Goal: Information Seeking & Learning: Check status

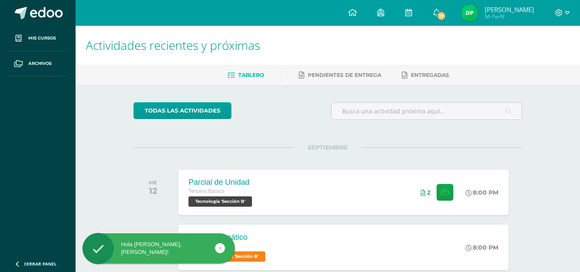
click at [466, 8] on img at bounding box center [469, 12] width 17 height 17
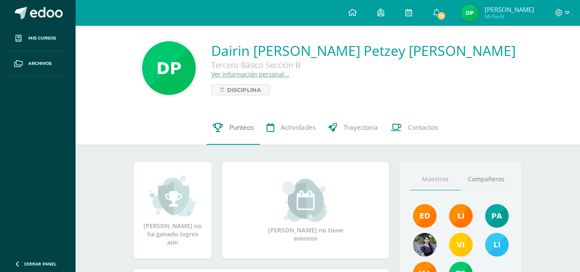
click at [234, 127] on span "Punteos" at bounding box center [241, 127] width 24 height 9
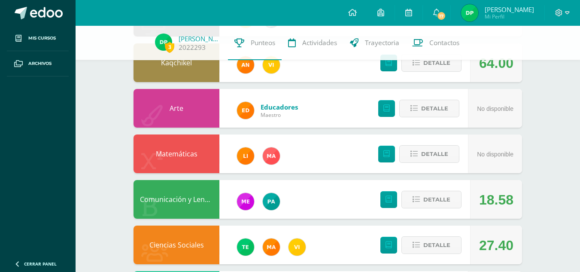
scroll to position [329, 0]
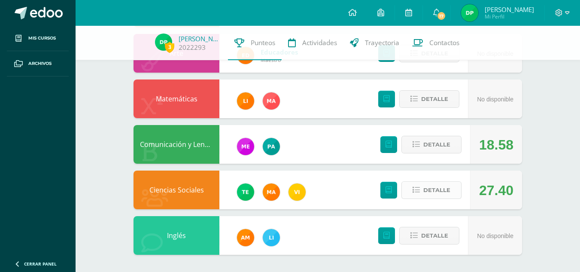
click at [429, 186] on span "Detalle" at bounding box center [436, 190] width 27 height 16
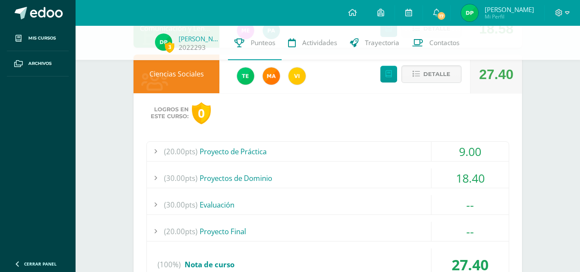
scroll to position [441, 0]
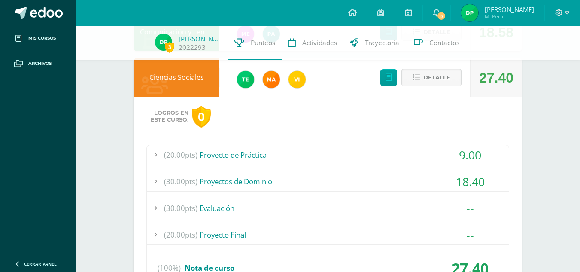
click at [374, 157] on div "(20.00pts) Proyecto de Práctica" at bounding box center [328, 154] width 362 height 19
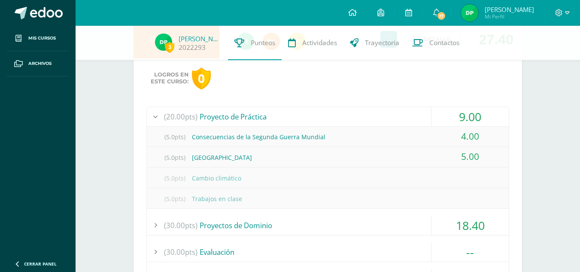
scroll to position [479, 0]
click at [395, 114] on div "(20.00pts) Proyecto de Práctica" at bounding box center [328, 117] width 362 height 19
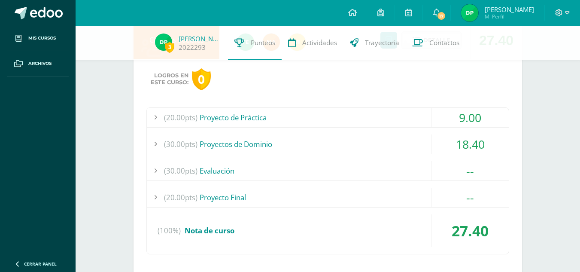
click at [395, 114] on div "(20.00pts) Proyecto de Práctica" at bounding box center [328, 117] width 362 height 19
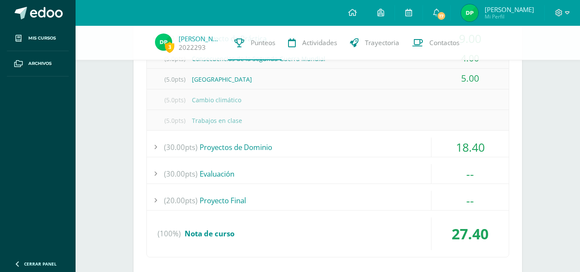
scroll to position [558, 0]
click at [387, 204] on div "(20.00pts) Proyecto Final" at bounding box center [328, 199] width 362 height 19
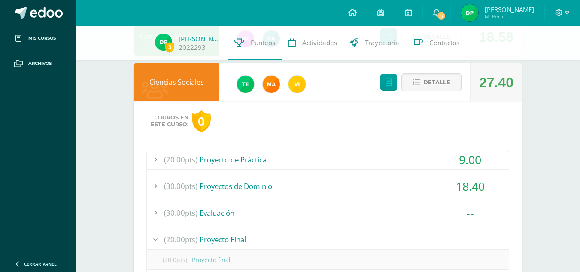
scroll to position [436, 0]
click at [470, 186] on div "18.40" at bounding box center [469, 186] width 77 height 19
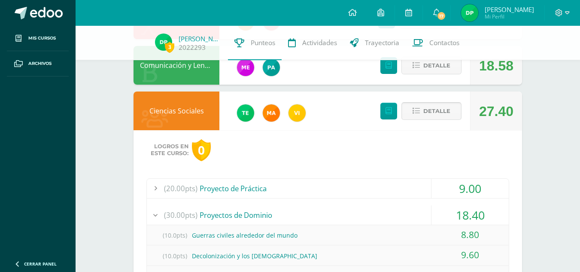
scroll to position [407, 0]
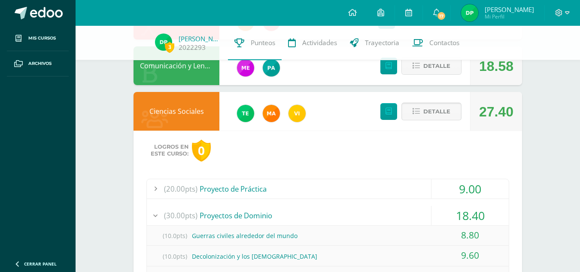
click at [430, 110] on span "Detalle" at bounding box center [436, 111] width 27 height 16
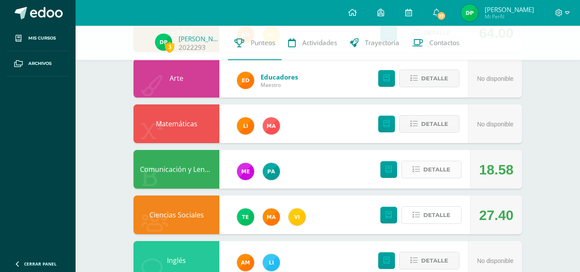
scroll to position [329, 0]
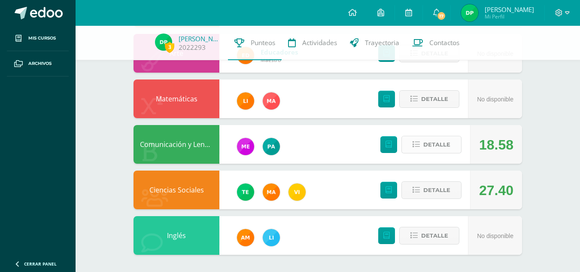
click at [447, 144] on span "Detalle" at bounding box center [436, 145] width 27 height 16
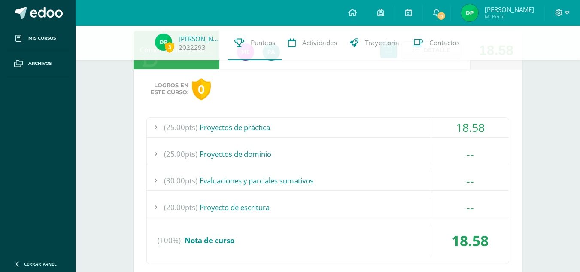
scroll to position [424, 0]
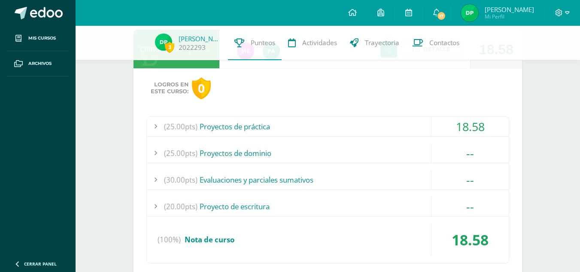
click at [377, 135] on div "(25.00pts) Proyectos de práctica" at bounding box center [328, 126] width 362 height 19
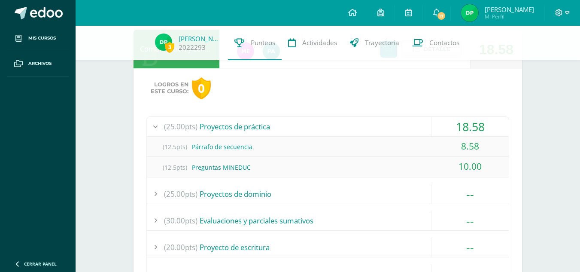
click at [378, 119] on div "(25.00pts) Proyectos de práctica" at bounding box center [328, 126] width 362 height 19
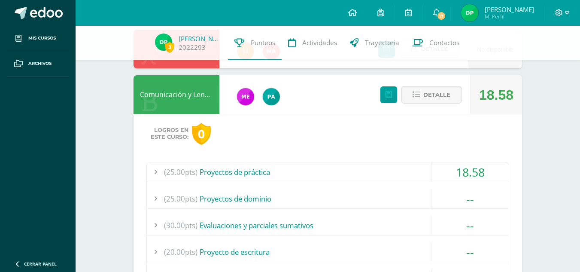
scroll to position [378, 0]
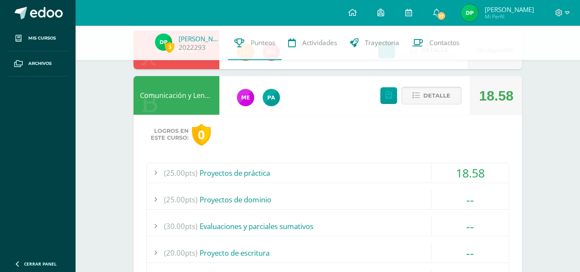
click at [437, 100] on span "Detalle" at bounding box center [436, 96] width 27 height 16
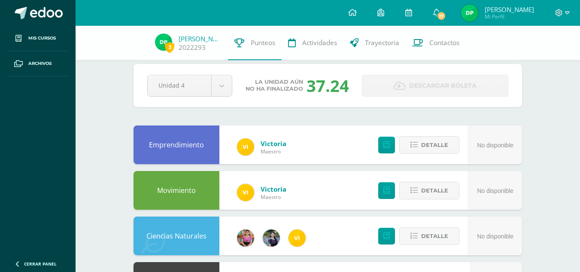
scroll to position [0, 0]
